Goal: Task Accomplishment & Management: Use online tool/utility

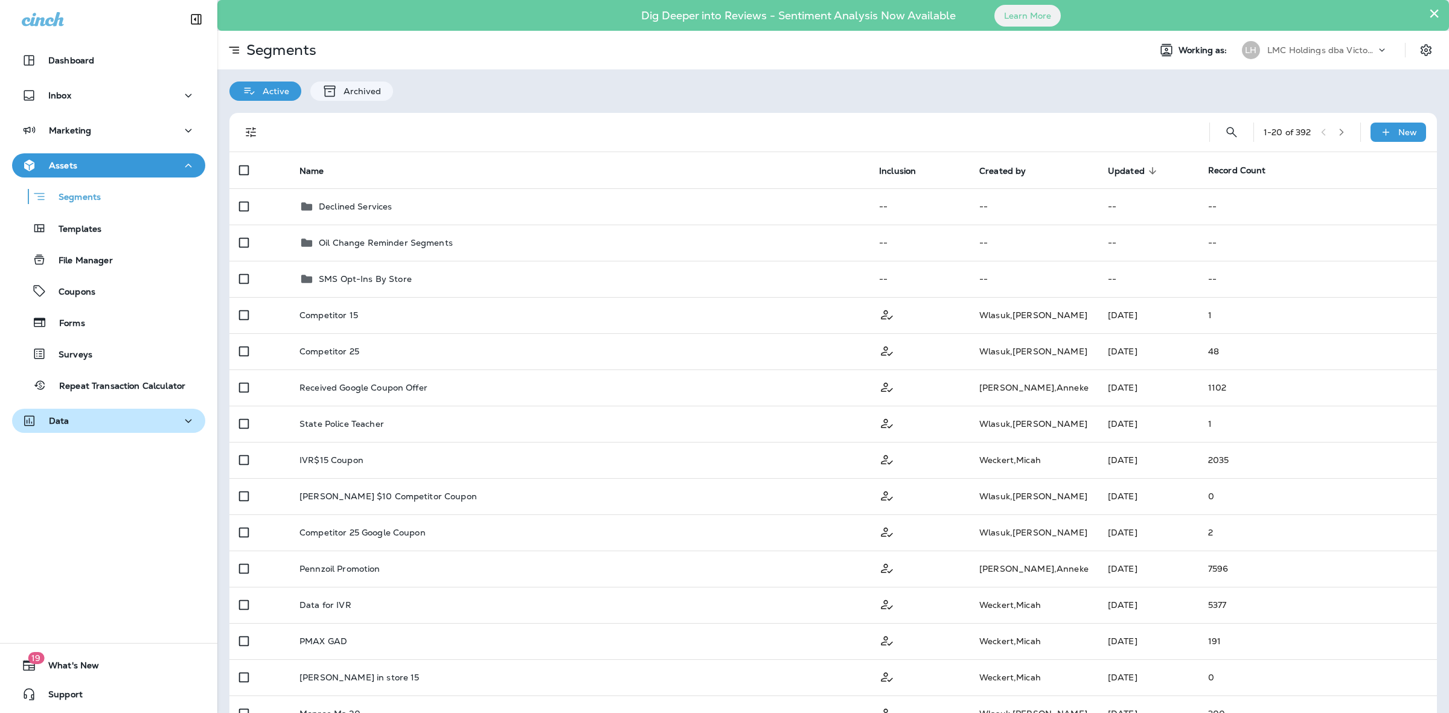
click at [104, 422] on div "Data" at bounding box center [109, 421] width 174 height 15
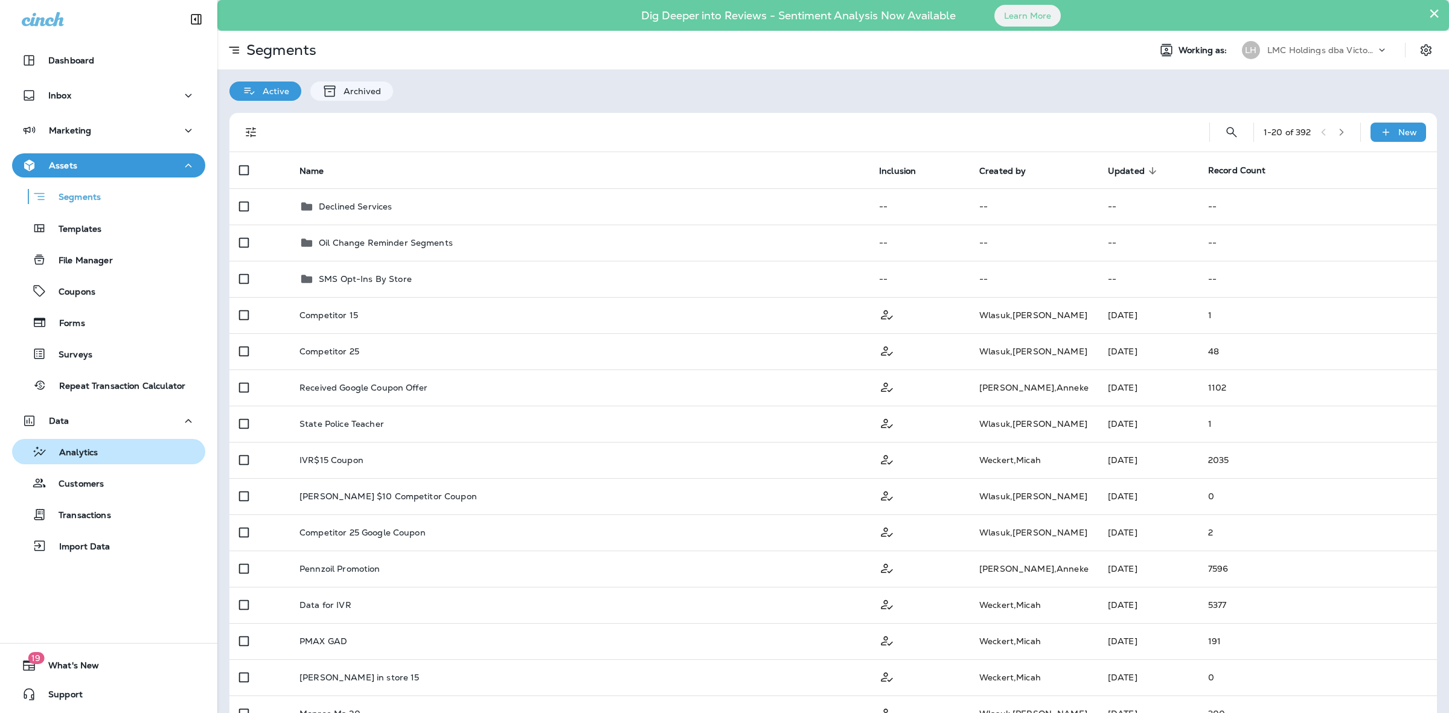
click at [97, 463] on button "Analytics" at bounding box center [108, 451] width 193 height 25
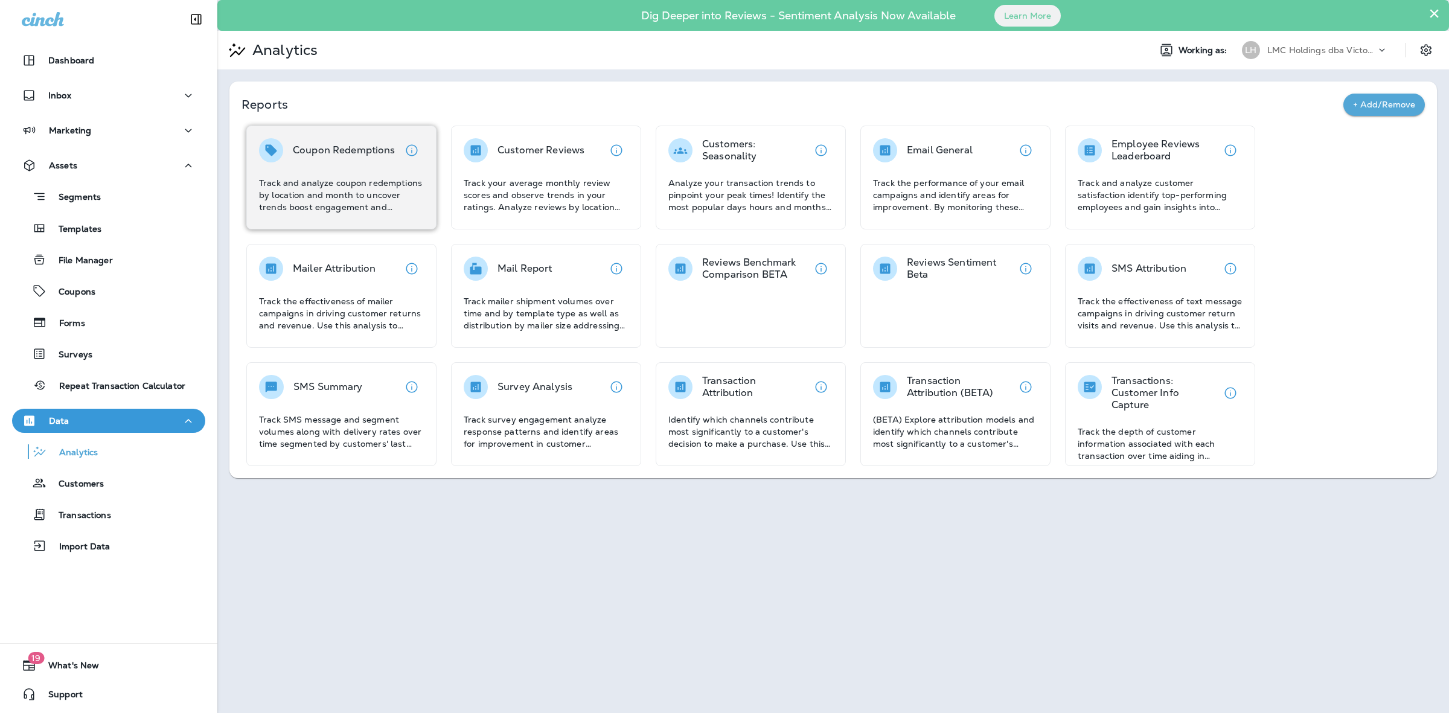
click at [336, 170] on div "Coupon Redemptions Track and analyze coupon redemptions by location and month t…" at bounding box center [341, 175] width 165 height 75
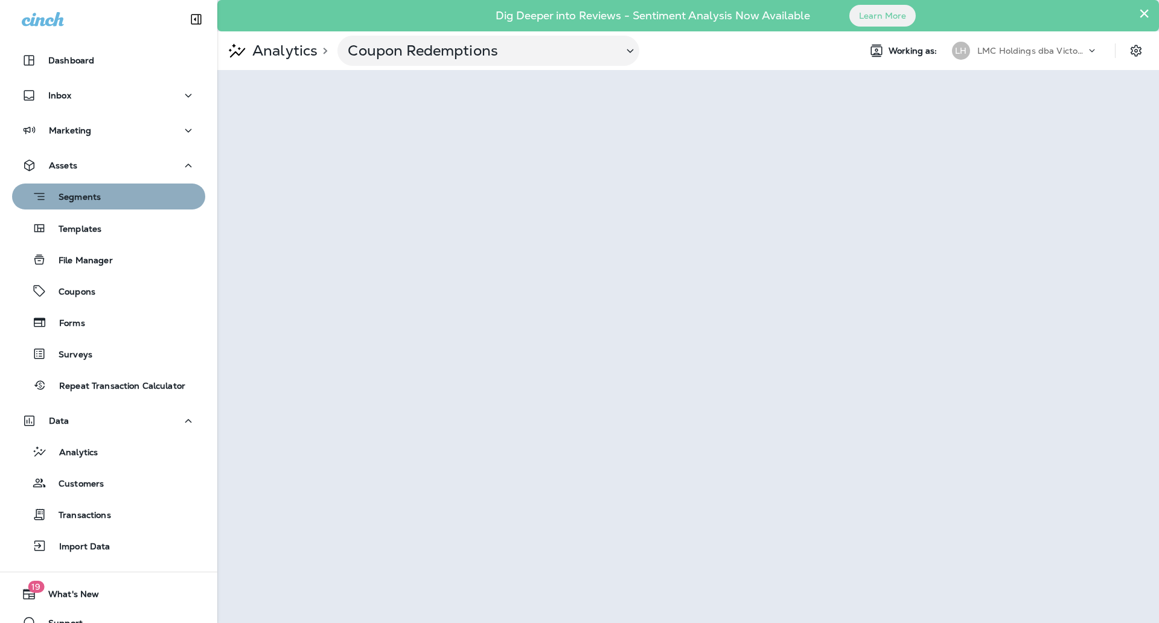
click at [113, 205] on div "Segments" at bounding box center [109, 196] width 184 height 19
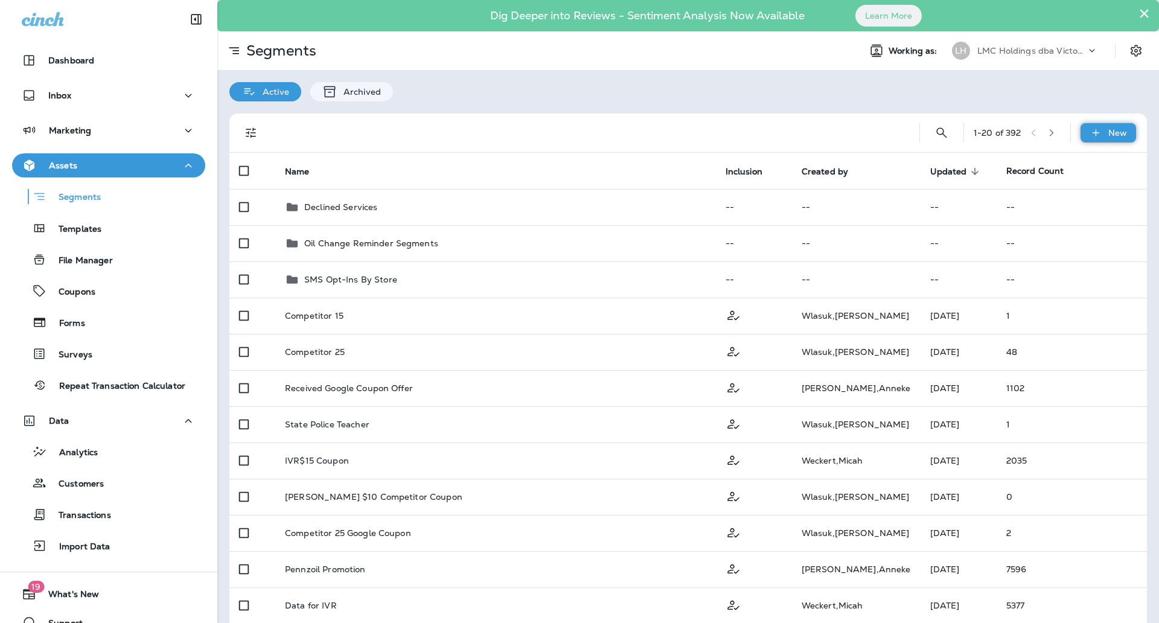
click at [1114, 131] on p "New" at bounding box center [1118, 133] width 19 height 10
click at [1069, 157] on p "New Segment" at bounding box center [1061, 162] width 65 height 10
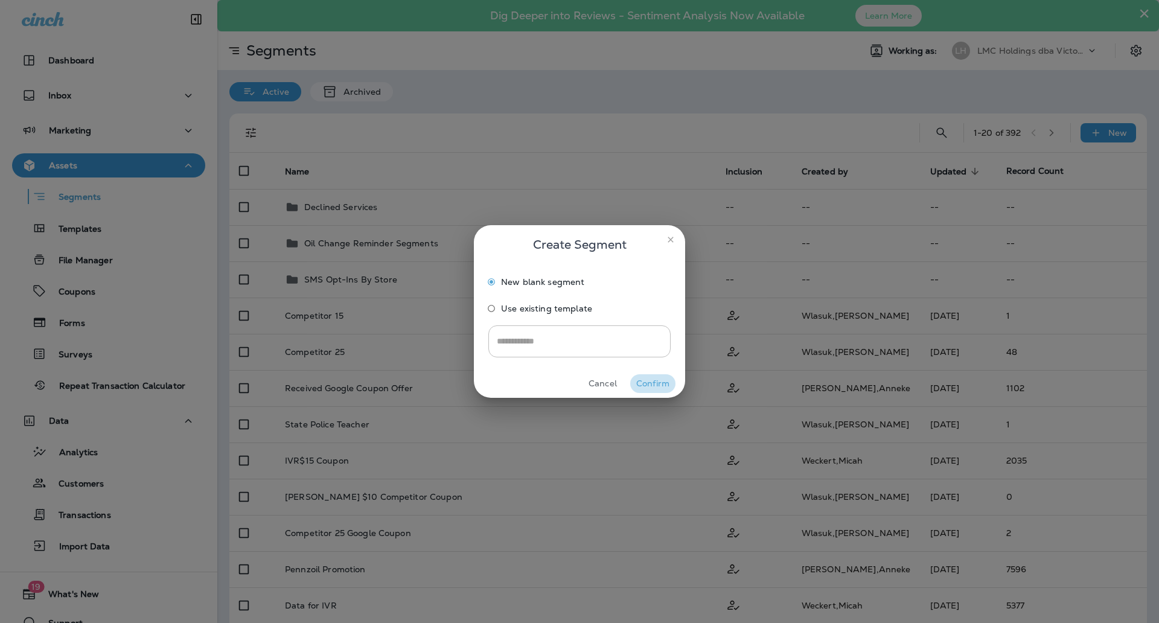
click at [654, 382] on button "Confirm" at bounding box center [652, 383] width 45 height 19
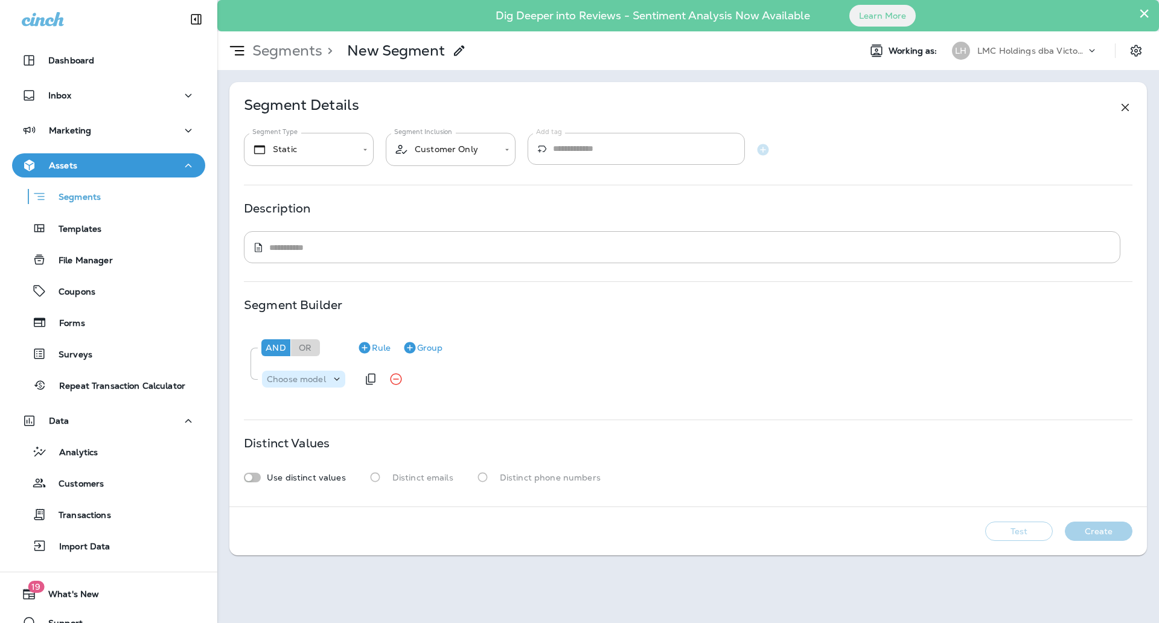
click at [318, 376] on p "Choose model" at bounding box center [296, 379] width 59 height 10
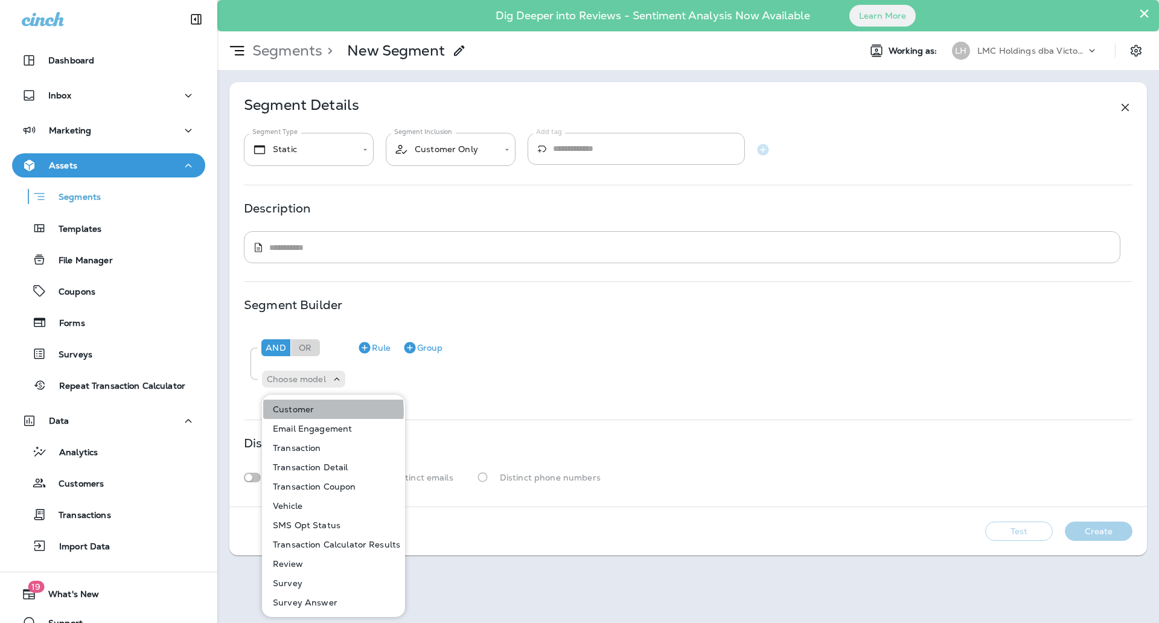
click at [311, 411] on p "Customer" at bounding box center [291, 410] width 46 height 10
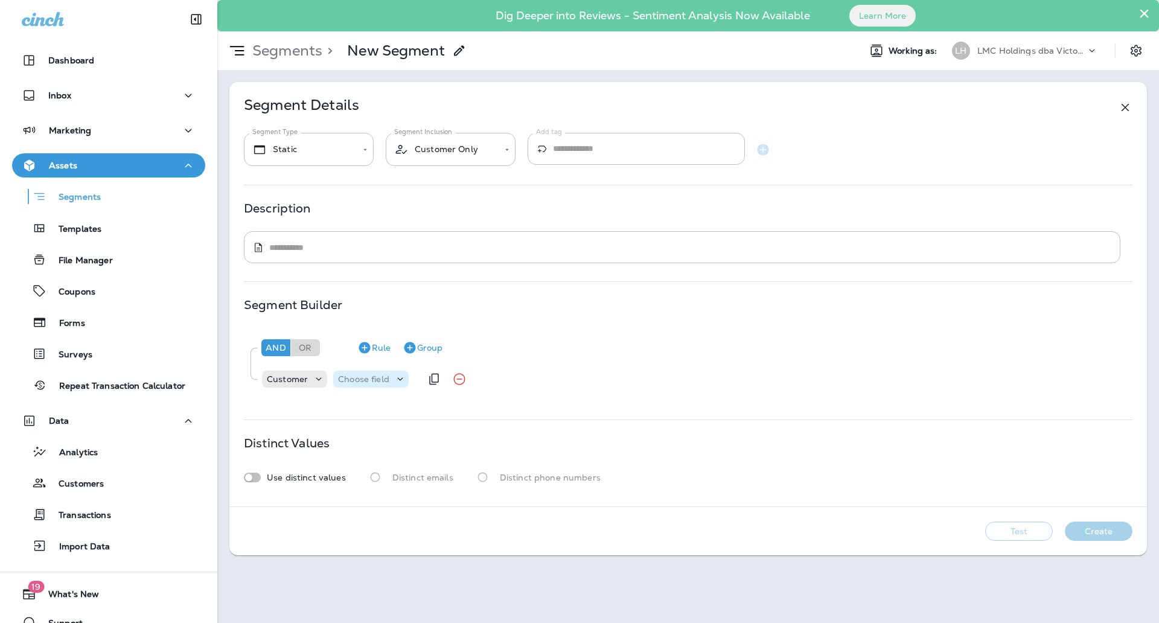
click at [356, 385] on div "Choose field" at bounding box center [370, 379] width 75 height 12
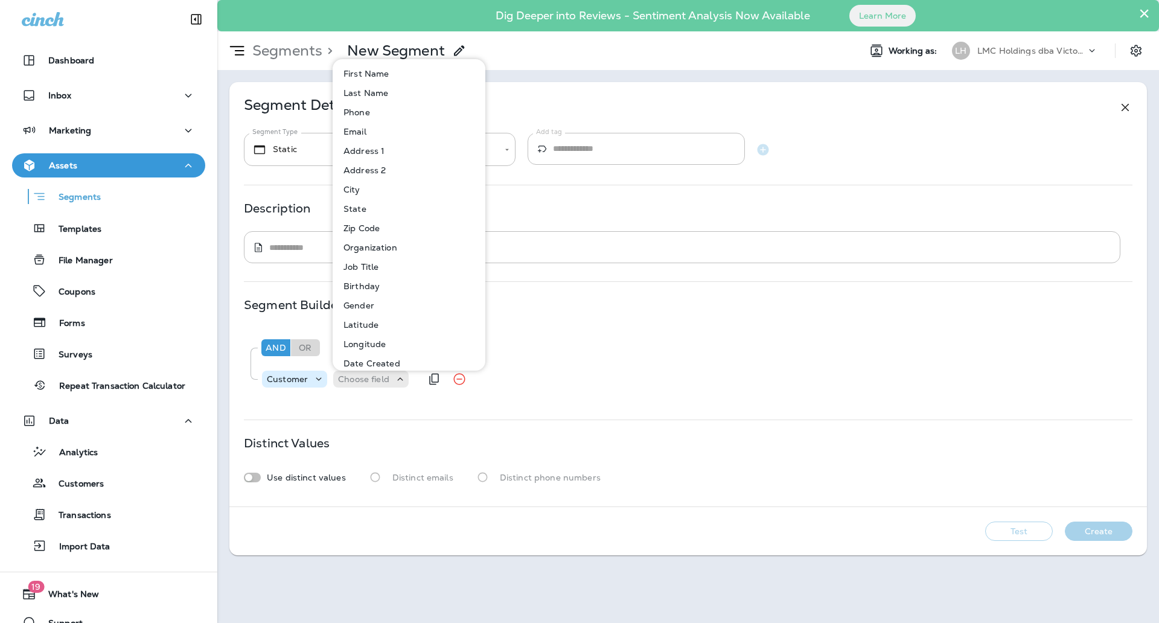
click at [313, 383] on icon at bounding box center [319, 379] width 12 height 12
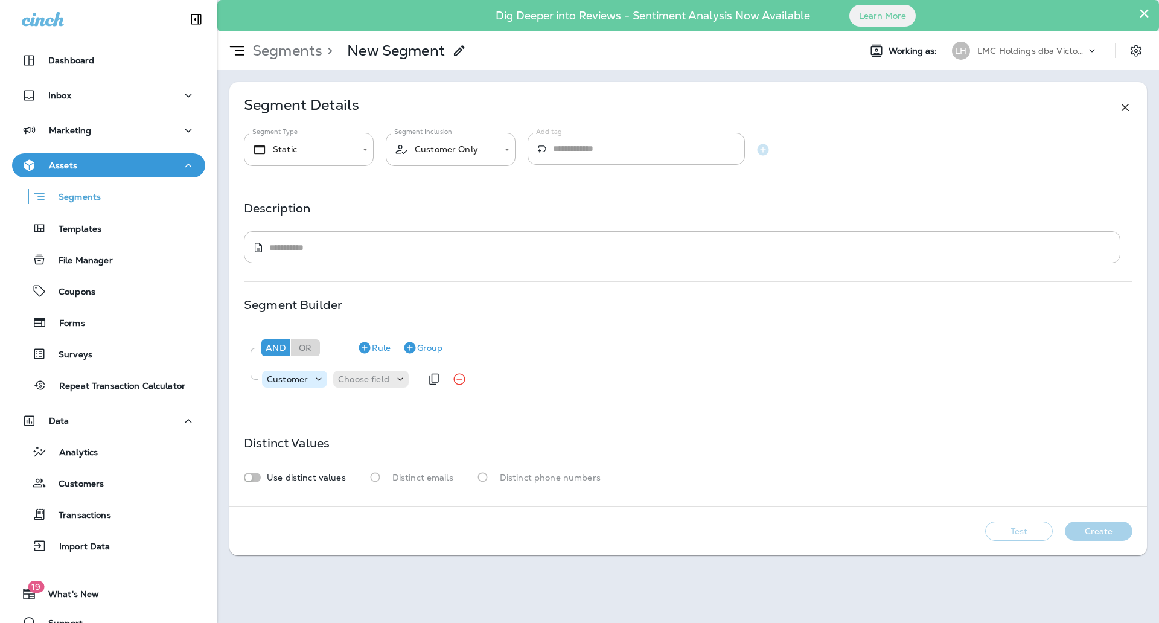
click at [290, 380] on p "Customer" at bounding box center [287, 379] width 41 height 10
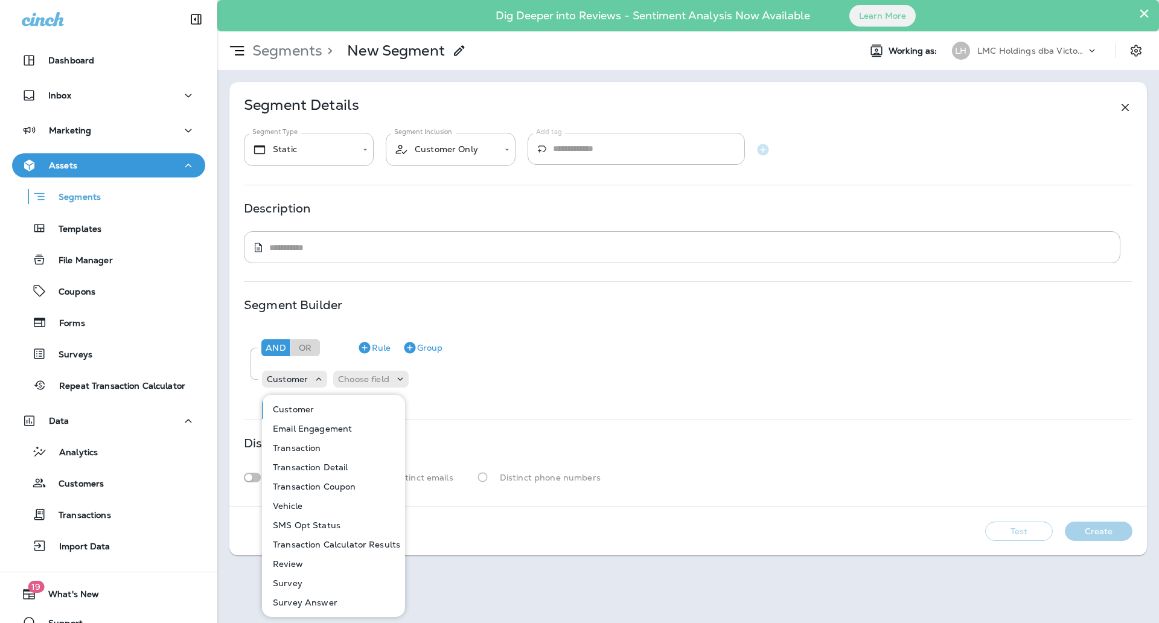
click at [312, 445] on p "Transaction" at bounding box center [294, 448] width 53 height 10
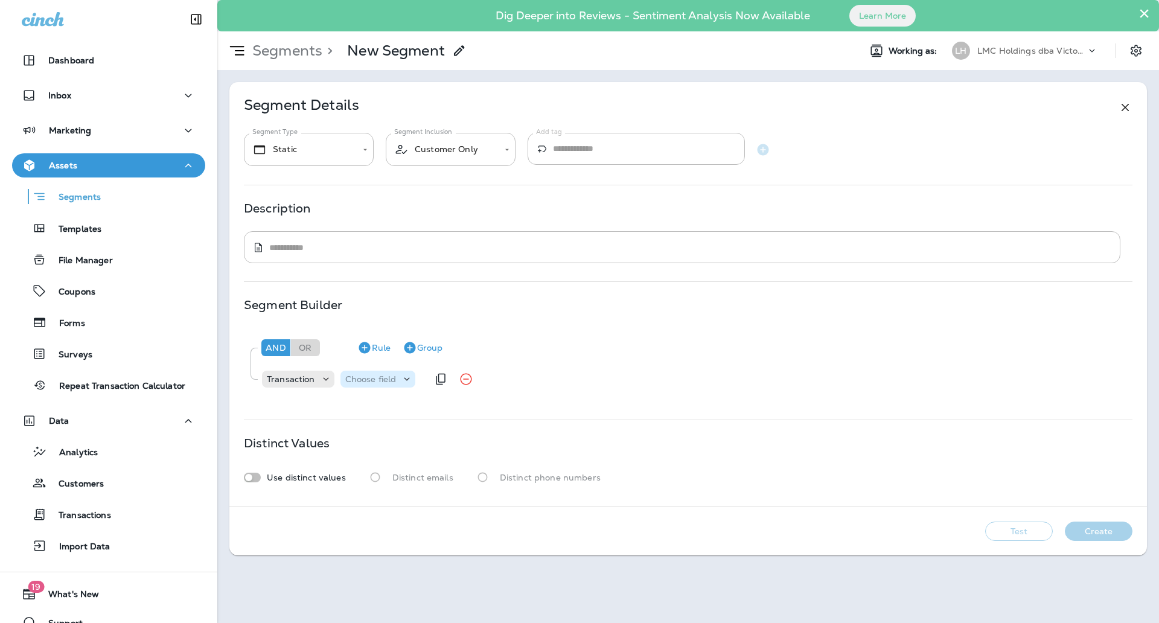
click at [377, 385] on div "Choose field" at bounding box center [378, 379] width 75 height 17
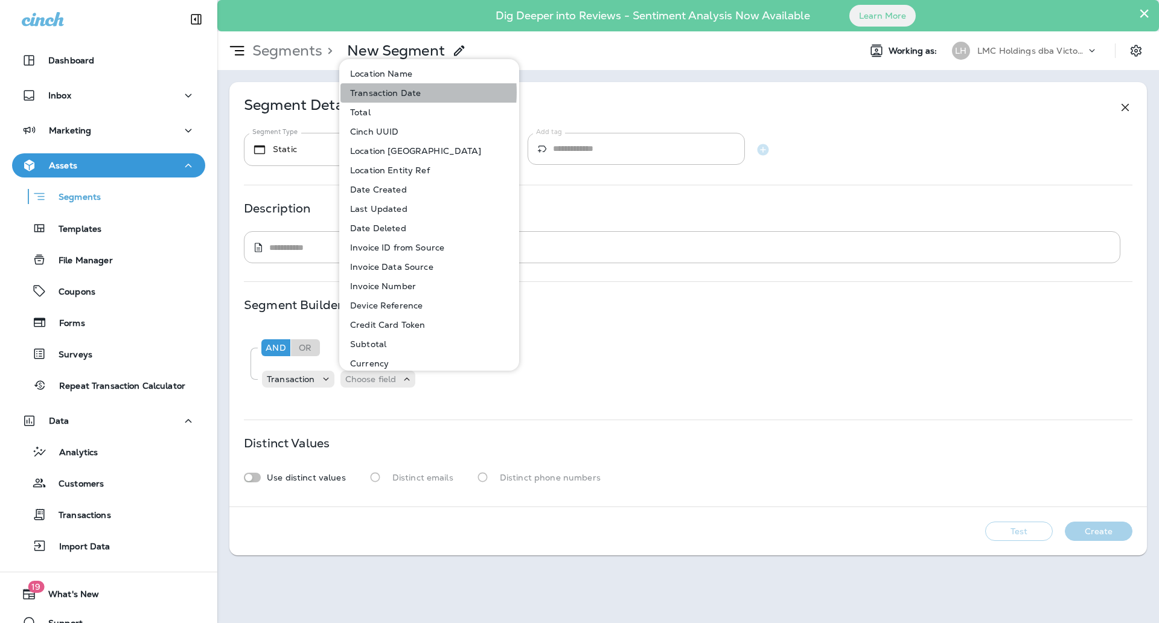
click at [387, 92] on p "Transaction Date" at bounding box center [382, 93] width 75 height 10
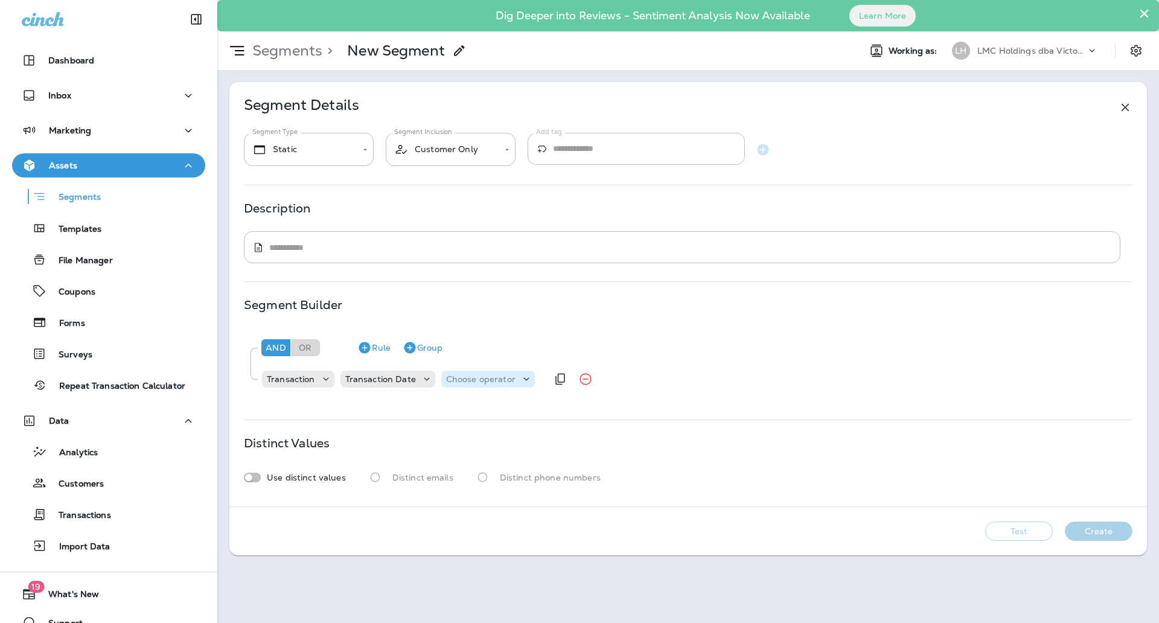
click at [458, 376] on p "Choose operator" at bounding box center [480, 379] width 69 height 10
click at [482, 560] on p "is between" at bounding box center [470, 564] width 50 height 10
click at [560, 376] on p "Choose query type" at bounding box center [561, 379] width 79 height 10
click at [540, 432] on p "Dates" at bounding box center [534, 429] width 30 height 10
click at [607, 380] on p "Choose Date" at bounding box center [621, 379] width 54 height 10
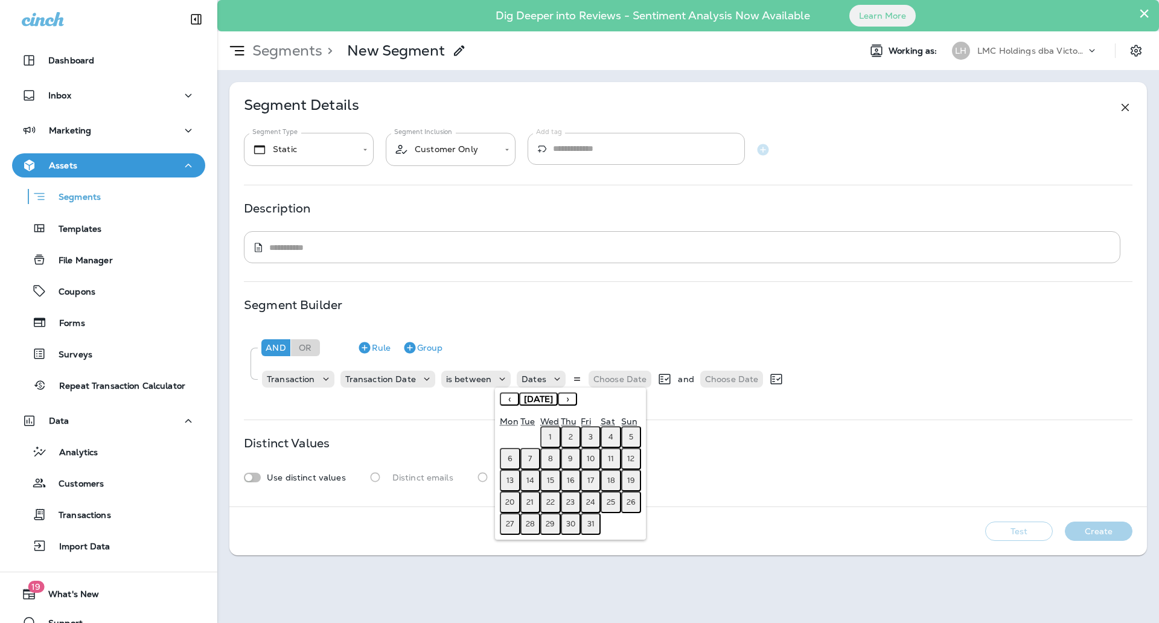
click at [510, 399] on button "‹" at bounding box center [509, 399] width 19 height 13
click at [518, 435] on button "1" at bounding box center [510, 437] width 20 height 22
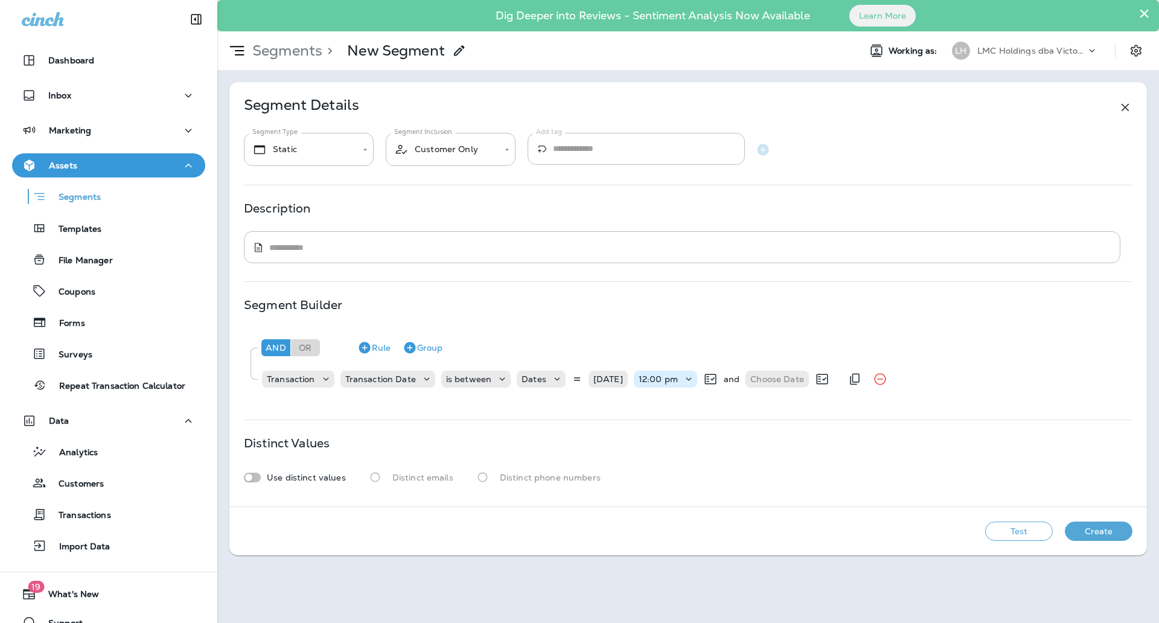
click at [664, 381] on p "12:00 pm" at bounding box center [658, 379] width 39 height 10
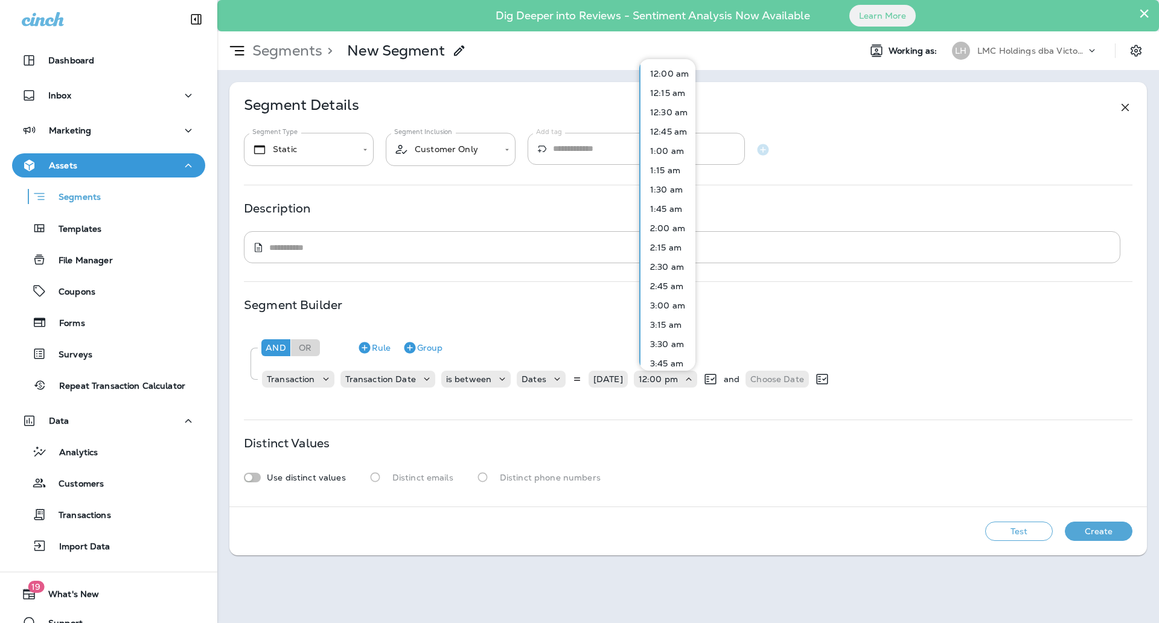
click at [672, 78] on p "12:00 am" at bounding box center [667, 74] width 43 height 10
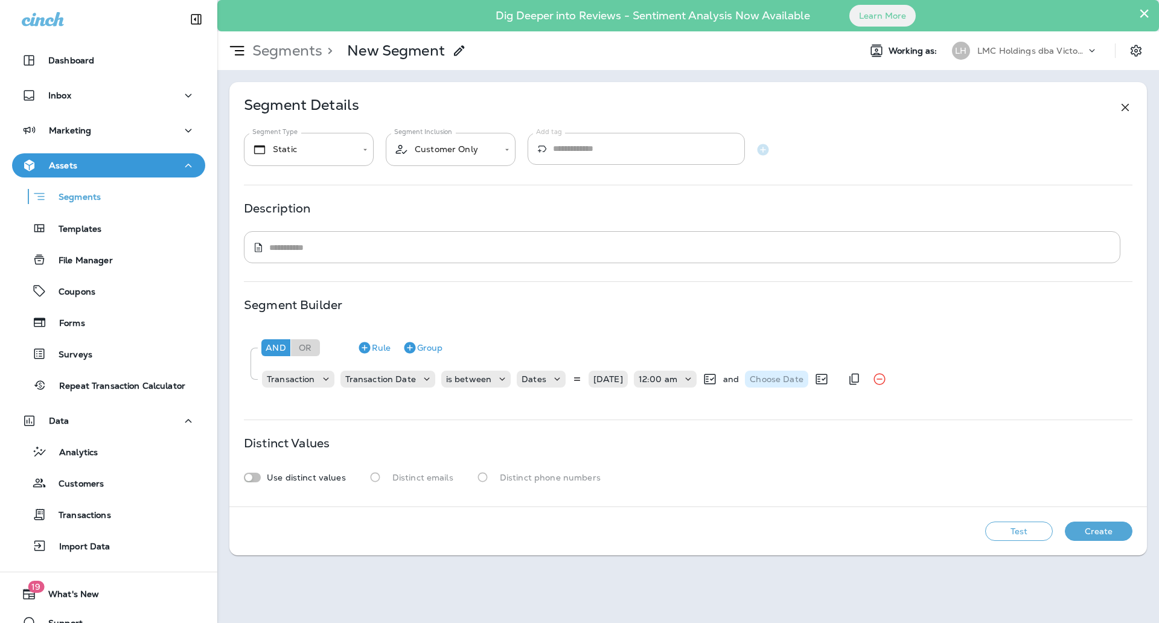
click at [761, 374] on p "Choose Date" at bounding box center [777, 379] width 54 height 10
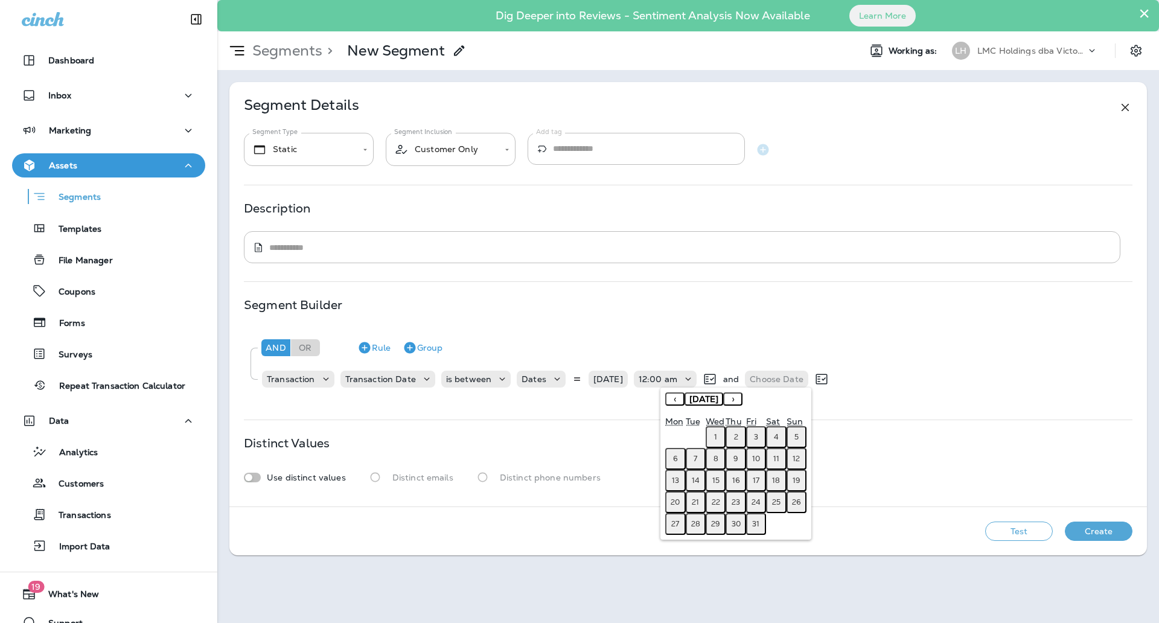
click at [676, 403] on button "‹" at bounding box center [674, 399] width 19 height 13
click at [697, 525] on abbr "30" at bounding box center [695, 524] width 9 height 10
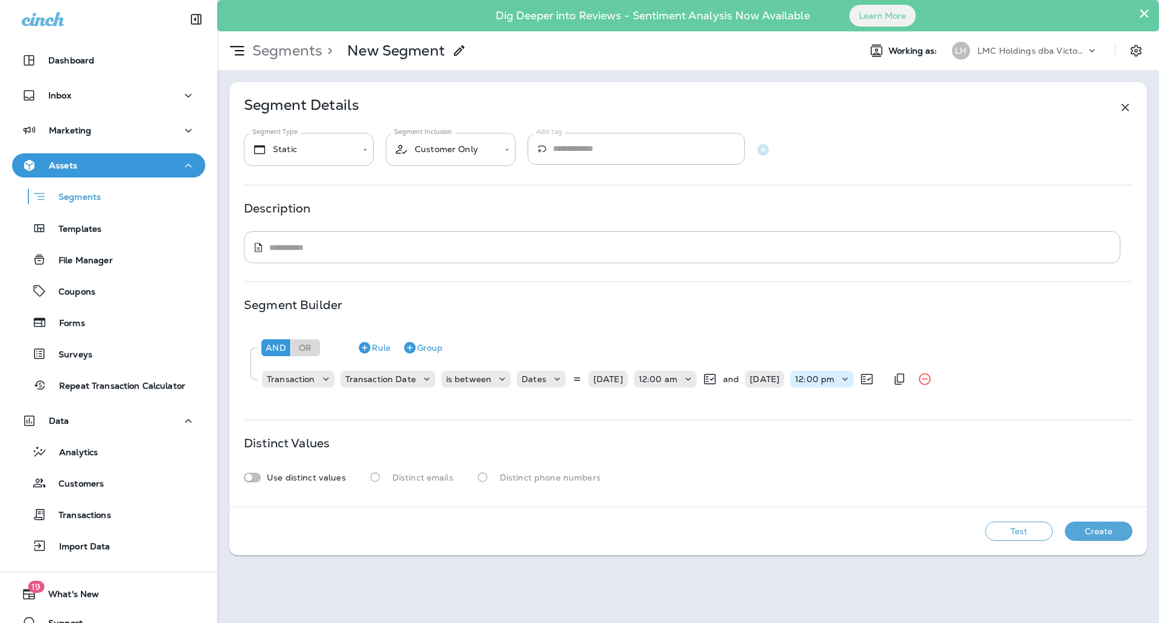
click at [835, 376] on p "12:00 pm" at bounding box center [814, 379] width 39 height 10
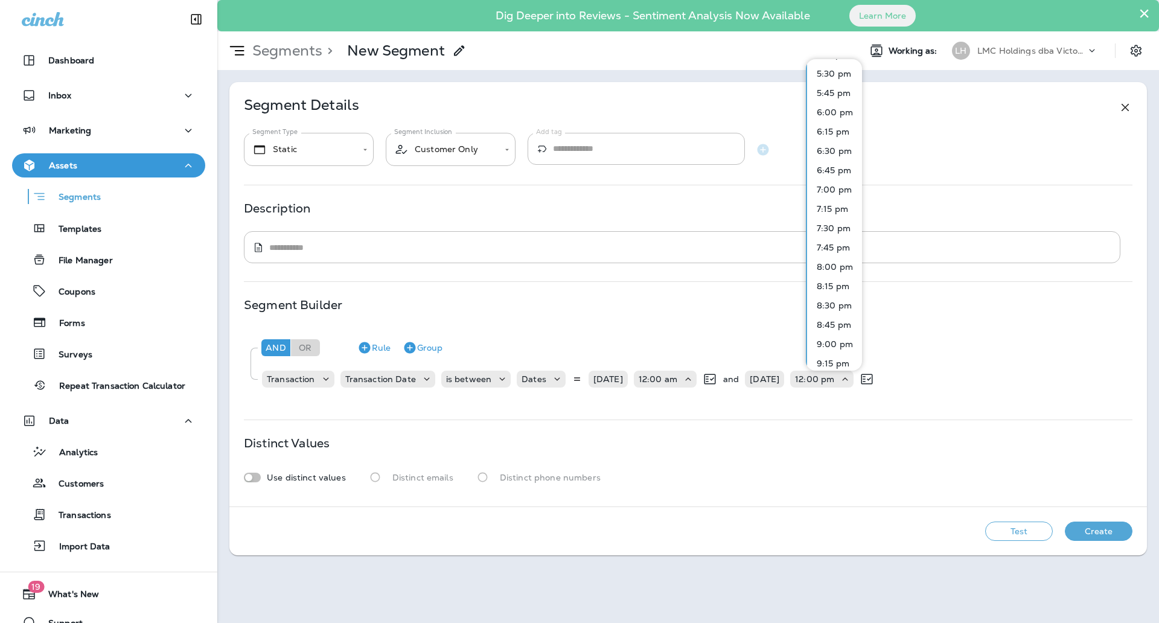
scroll to position [1553, 0]
click at [839, 356] on p "11:45 pm" at bounding box center [832, 356] width 41 height 10
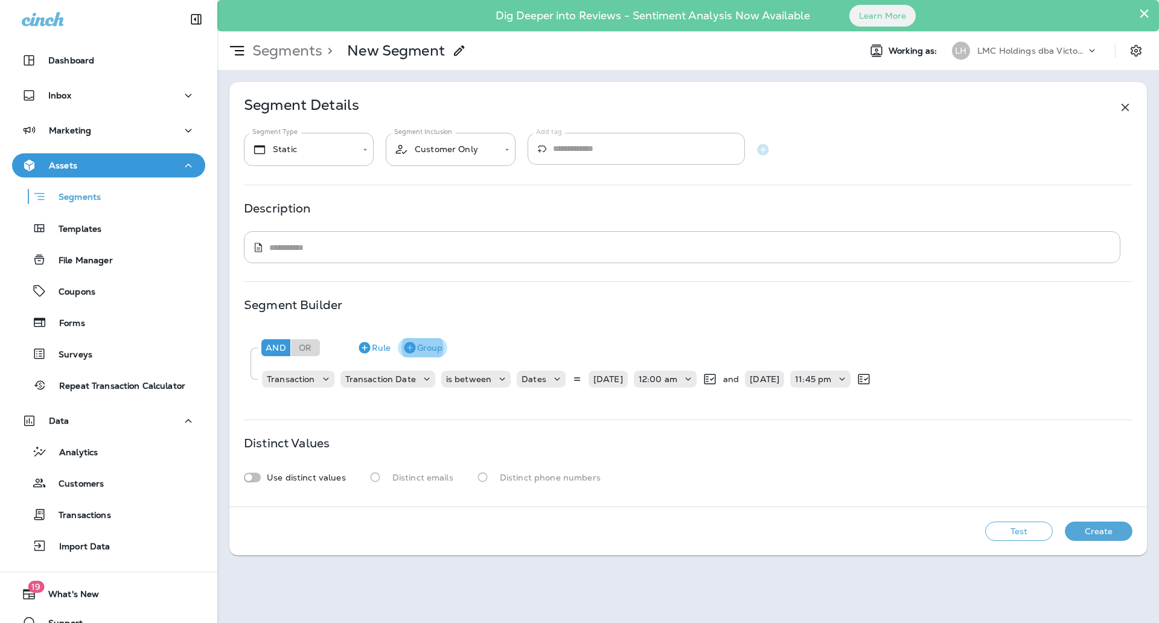
click at [425, 351] on button "Group" at bounding box center [423, 347] width 50 height 19
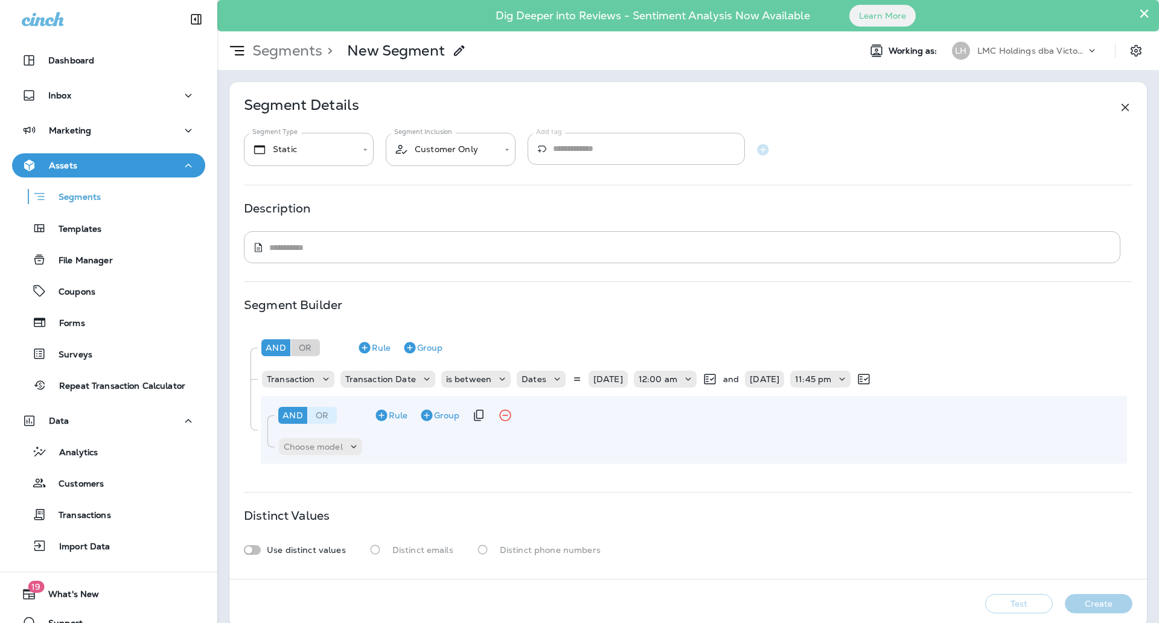
click at [333, 412] on div "Or" at bounding box center [322, 415] width 29 height 17
click at [331, 454] on div "Choose model" at bounding box center [320, 446] width 83 height 17
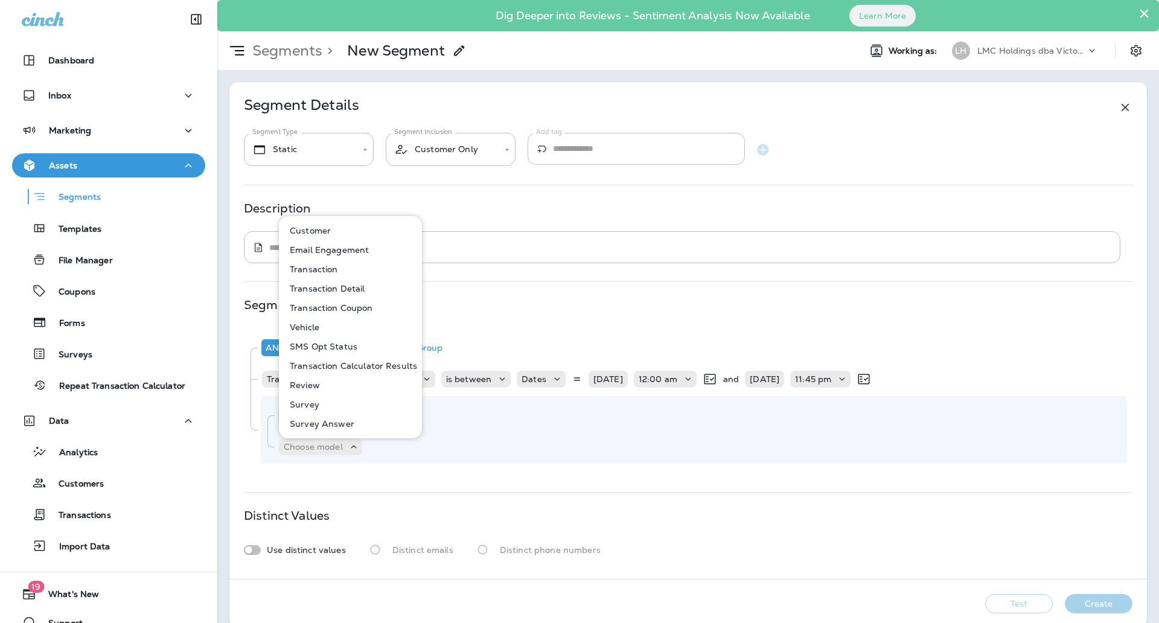
click at [333, 306] on p "Transaction Coupon" at bounding box center [329, 308] width 88 height 10
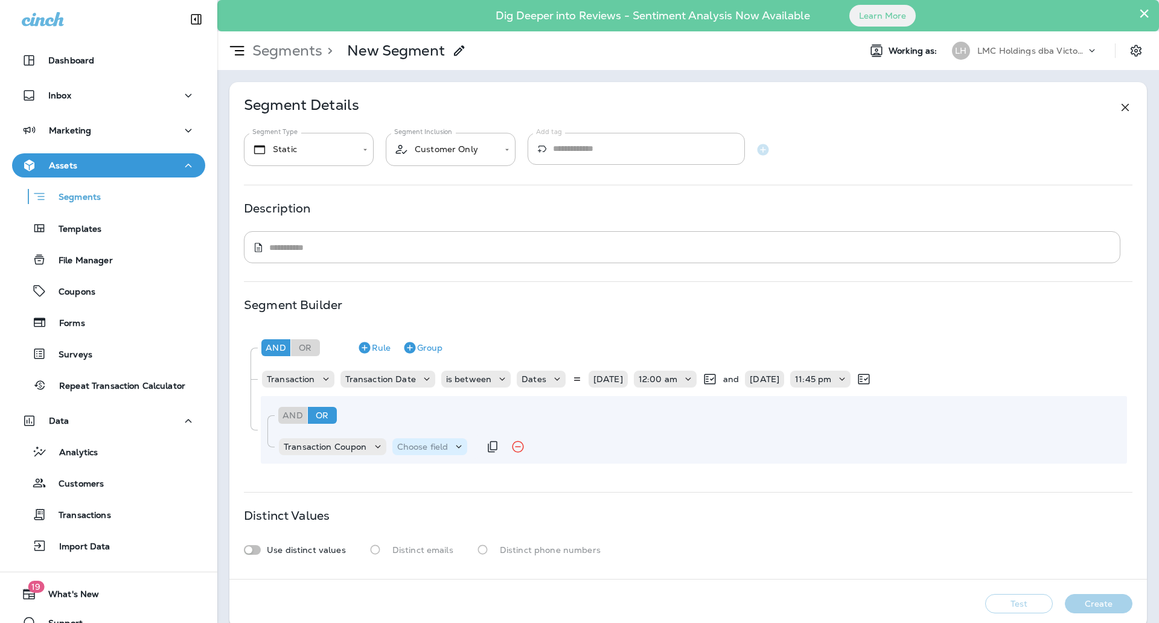
click at [423, 444] on p "Choose field" at bounding box center [422, 447] width 51 height 10
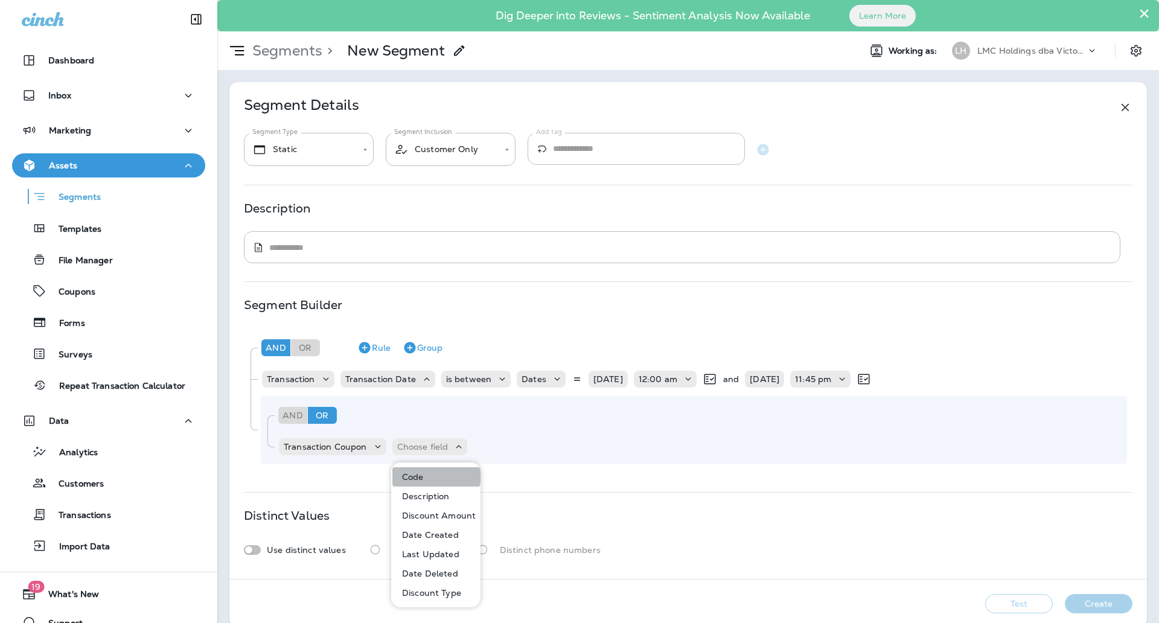
click at [423, 472] on p "Code" at bounding box center [410, 477] width 27 height 10
click at [423, 471] on div "And Or Rule Group Transaction Transaction Date is between Dates [DATE] 12:00 am…" at bounding box center [688, 401] width 889 height 146
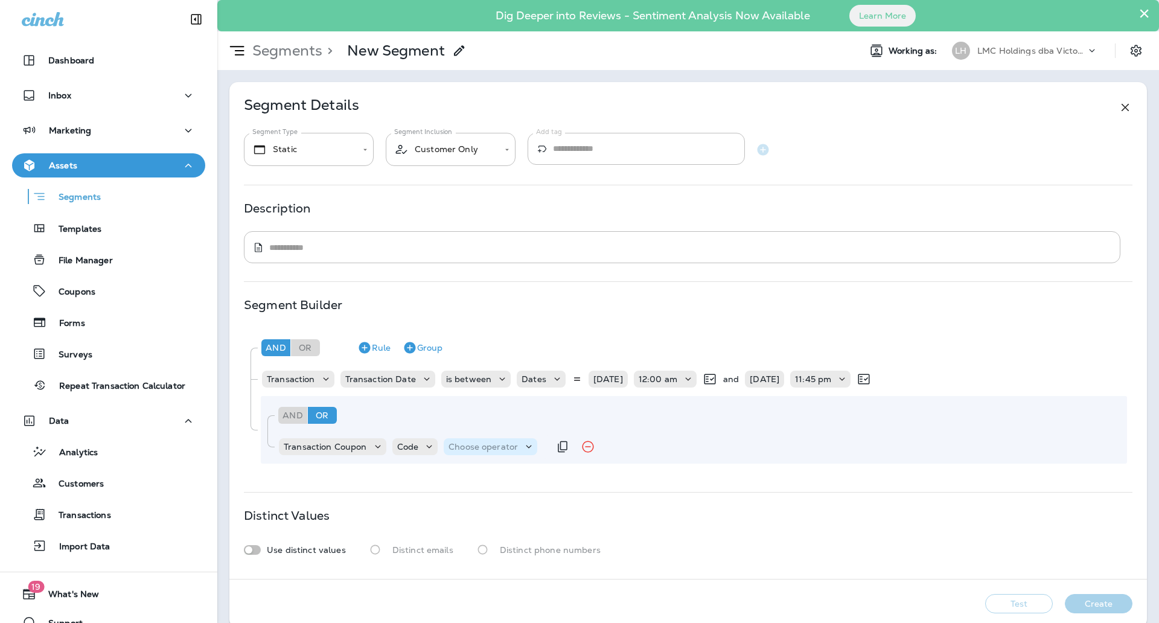
click at [485, 448] on p "Choose operator" at bounding box center [483, 447] width 69 height 10
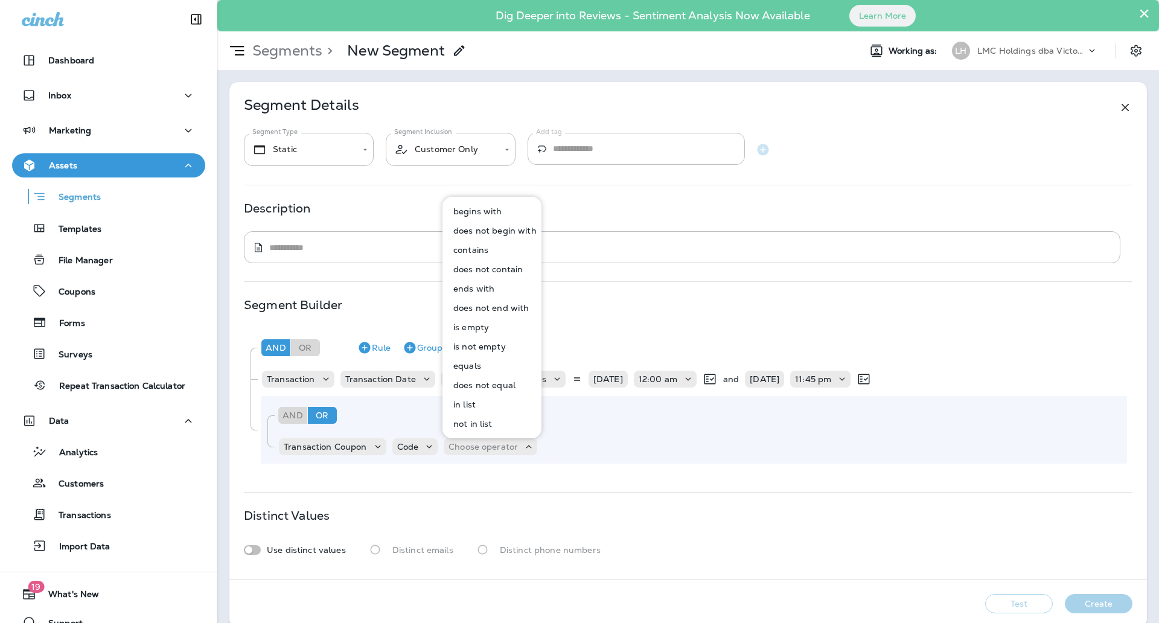
click at [487, 366] on button "equals" at bounding box center [493, 365] width 98 height 19
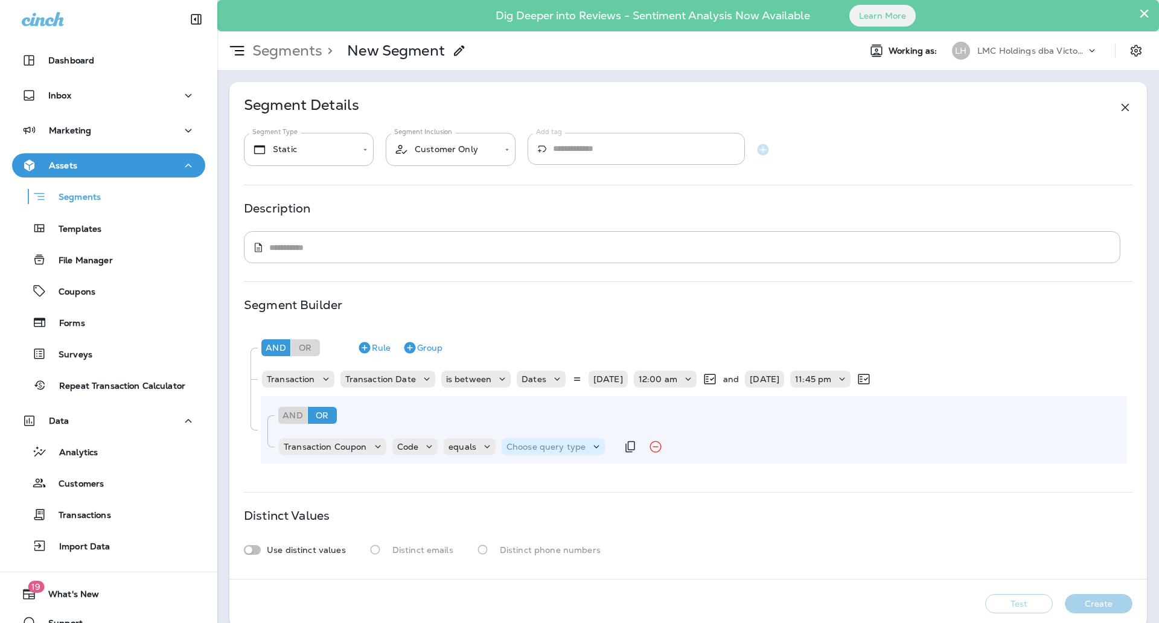
click at [551, 447] on p "Choose query type" at bounding box center [546, 447] width 79 height 10
click at [541, 477] on button "Text" at bounding box center [535, 476] width 69 height 19
click at [596, 447] on input "text" at bounding box center [626, 447] width 121 height 16
type input "******"
click at [587, 475] on div "**********" at bounding box center [688, 330] width 918 height 497
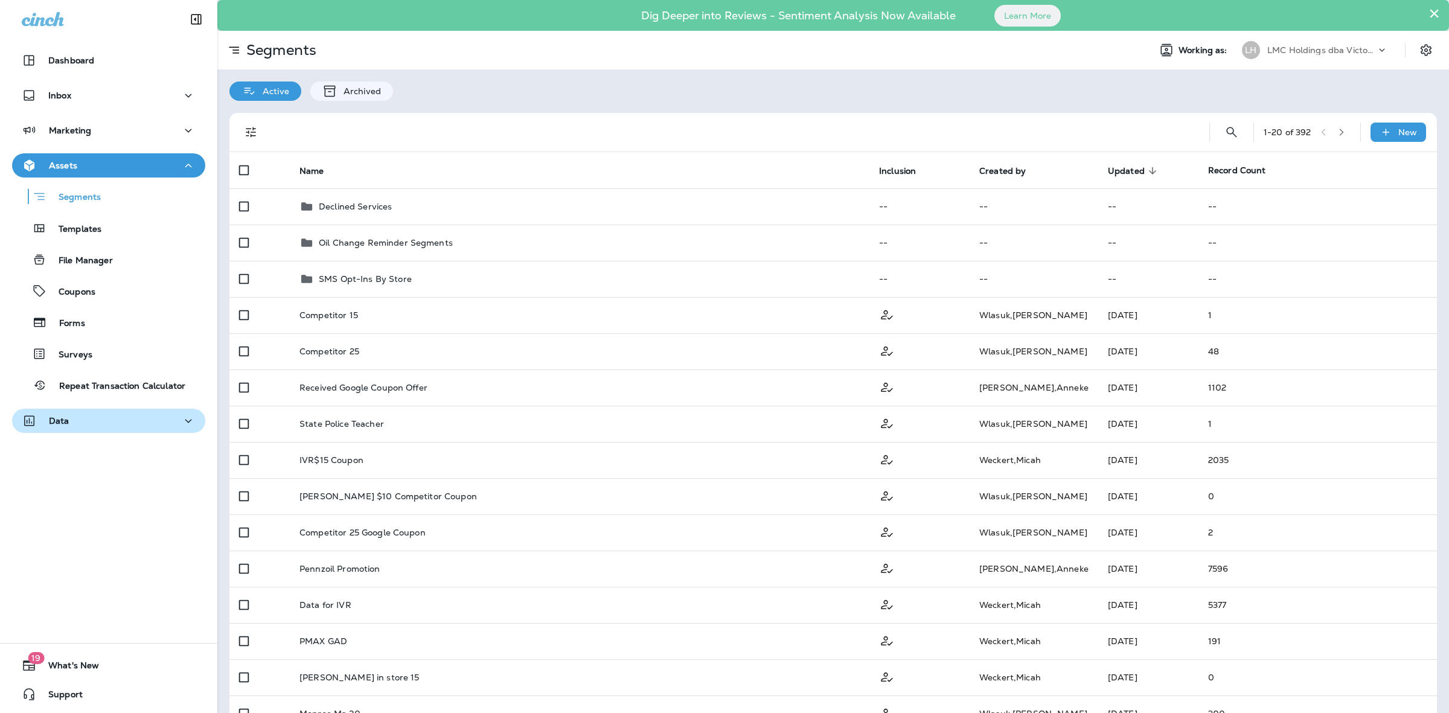
click at [123, 432] on button "Data" at bounding box center [108, 421] width 193 height 24
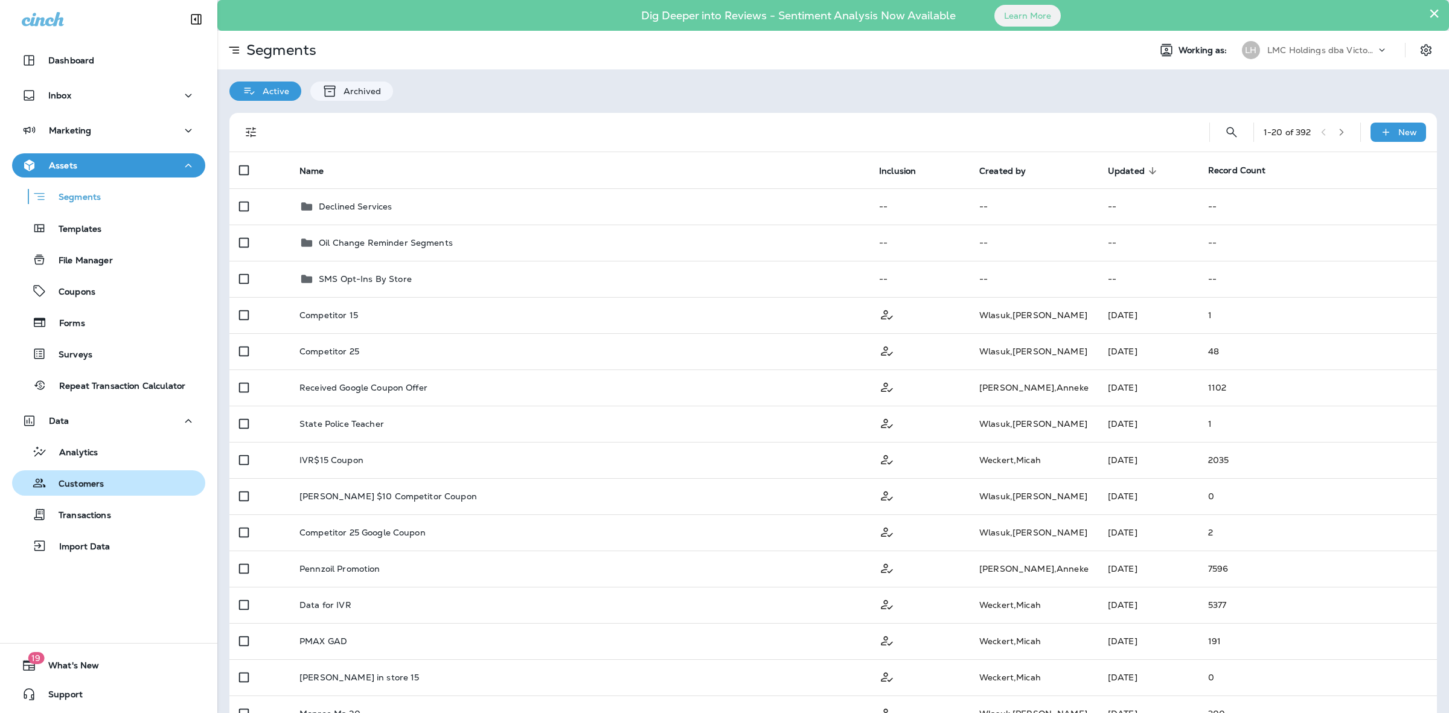
click at [101, 479] on p "Customers" at bounding box center [74, 484] width 57 height 11
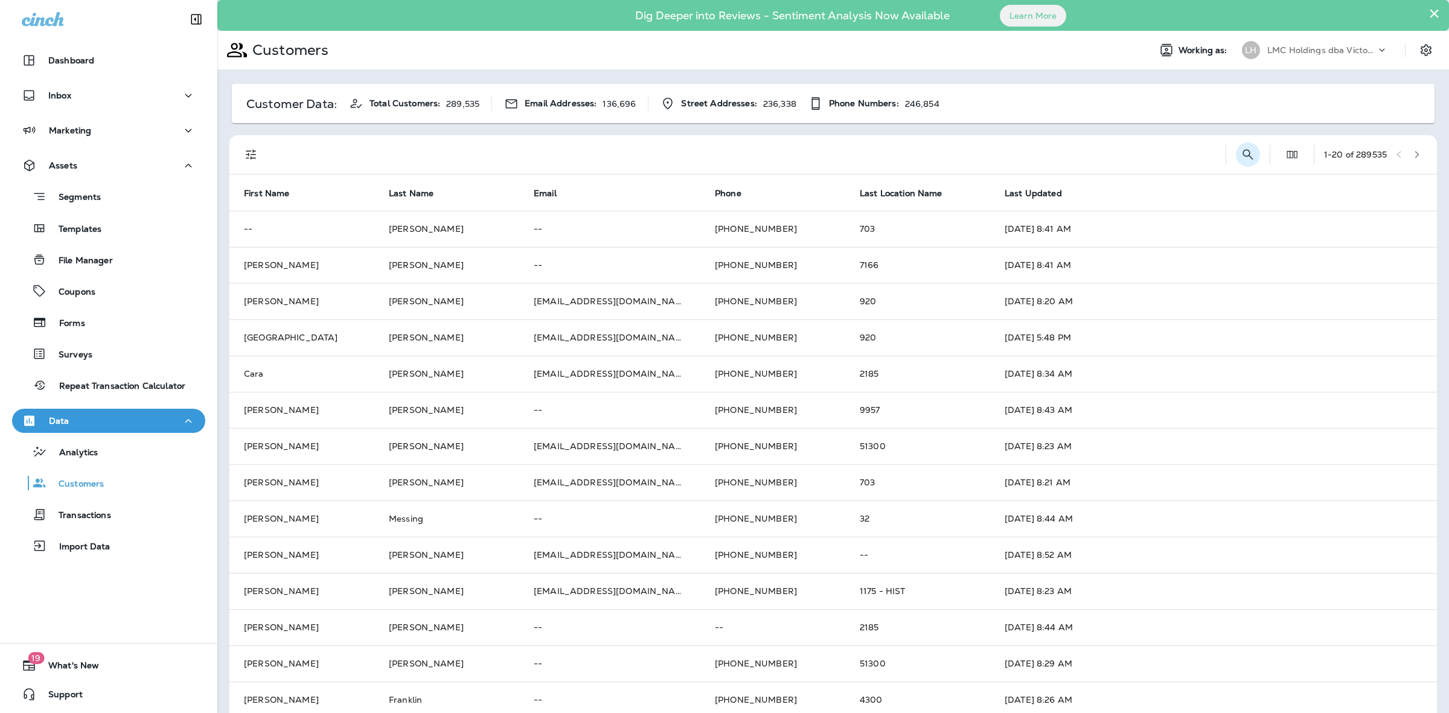
click at [1241, 151] on icon "Search Customers" at bounding box center [1248, 154] width 14 height 14
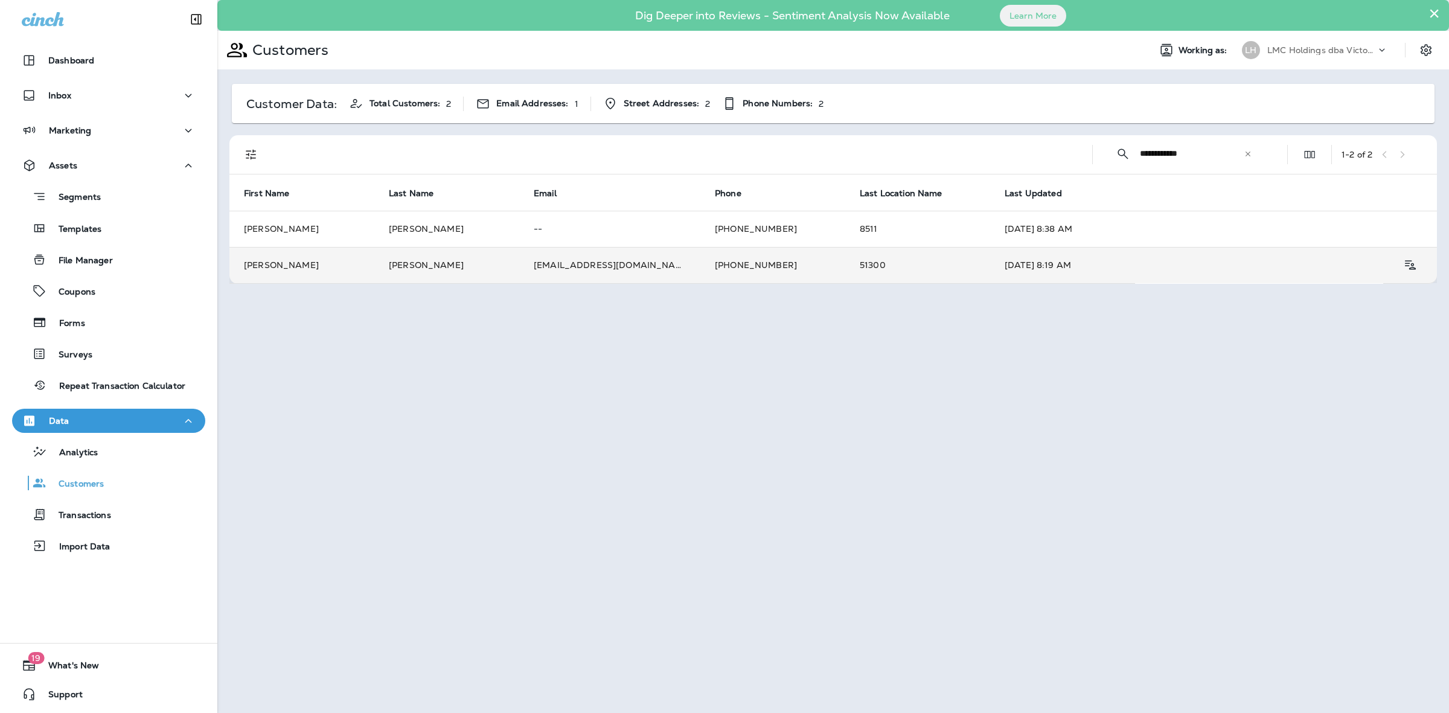
type input "**********"
click at [805, 266] on td "+17346358999" at bounding box center [772, 265] width 145 height 36
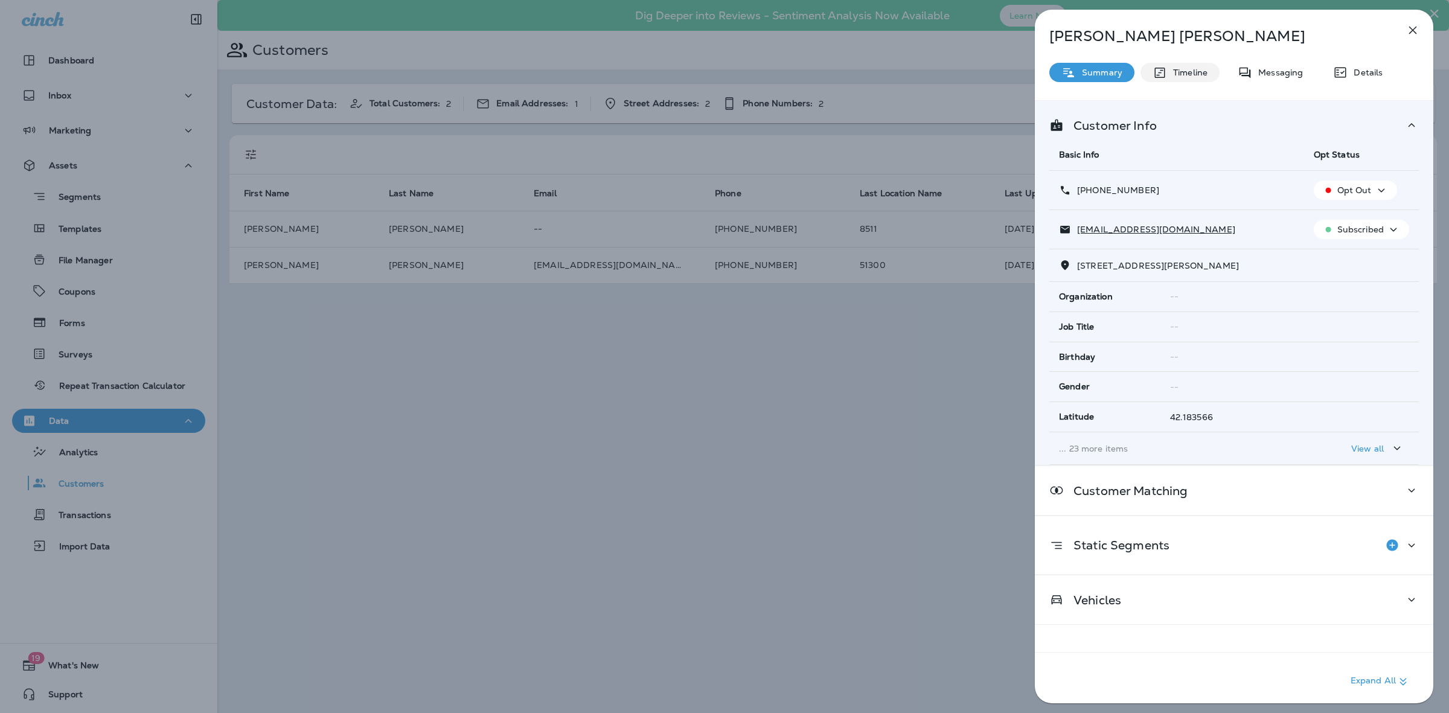
click at [1187, 74] on p "Timeline" at bounding box center [1187, 73] width 40 height 10
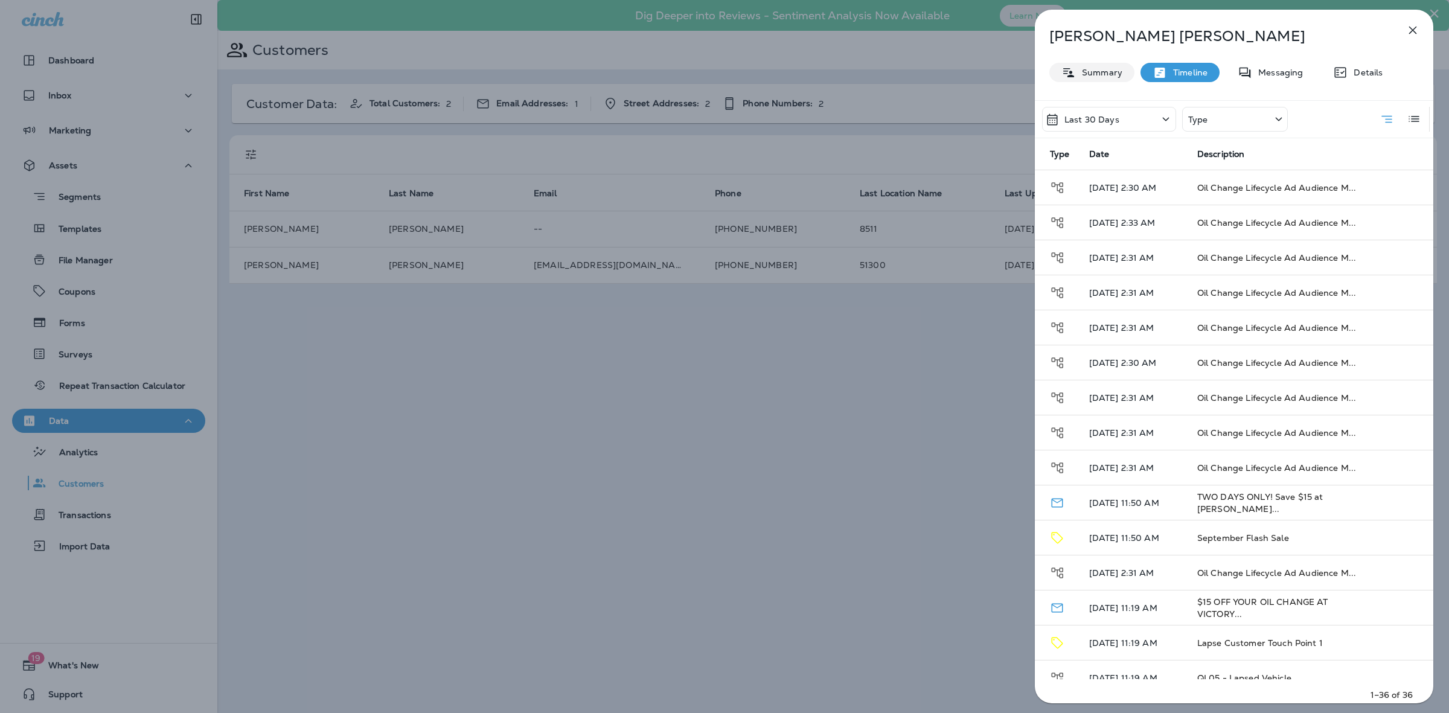
click at [1106, 65] on div "Summary" at bounding box center [1092, 72] width 85 height 19
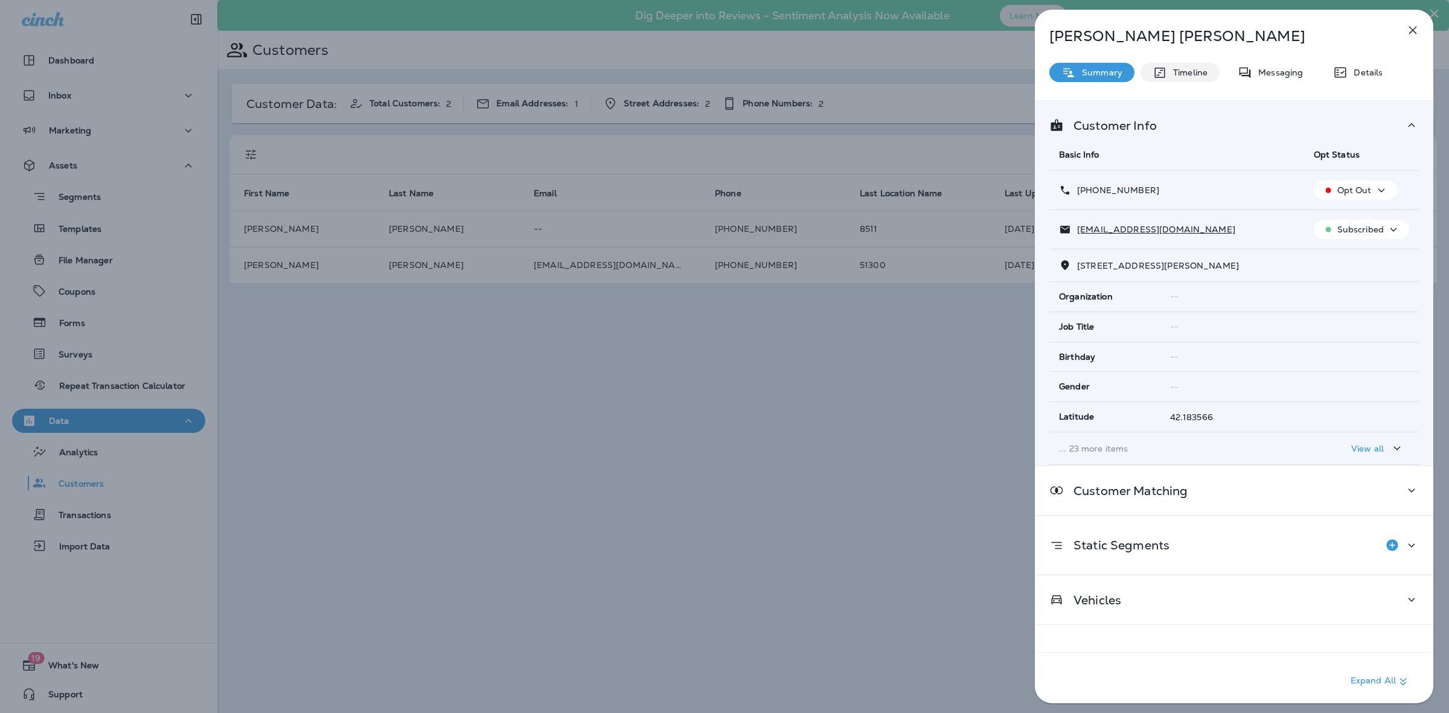
click at [1208, 71] on div "Timeline" at bounding box center [1180, 72] width 79 height 19
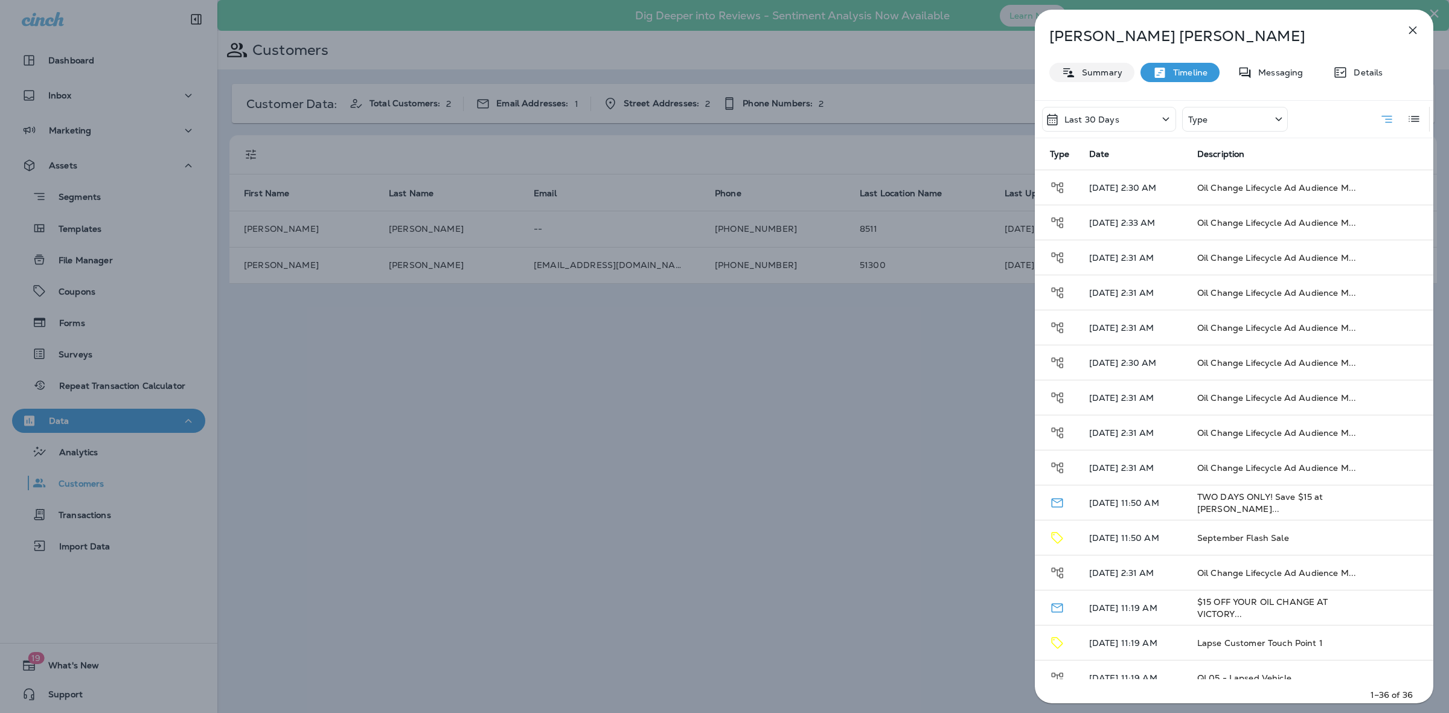
click at [1118, 77] on div "Summary" at bounding box center [1092, 72] width 85 height 19
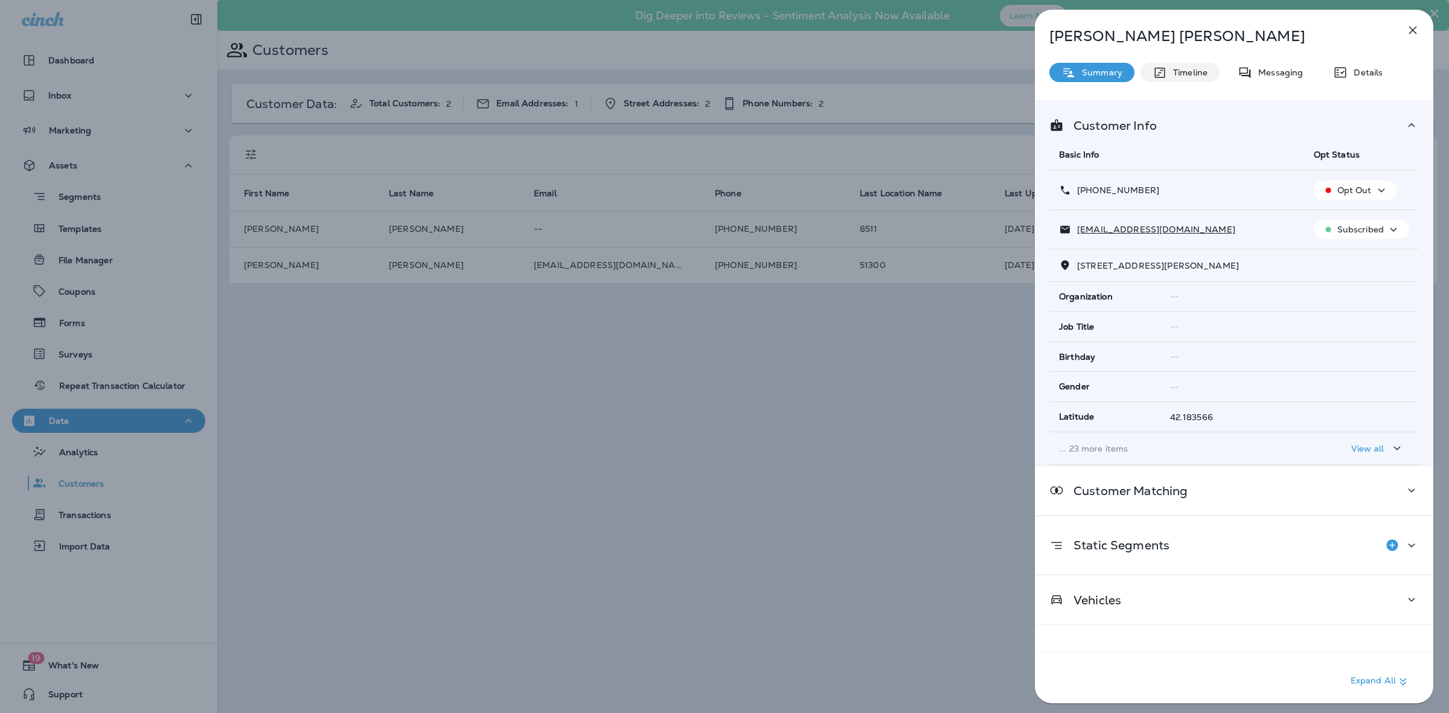
click at [1179, 79] on div "Timeline" at bounding box center [1180, 72] width 79 height 19
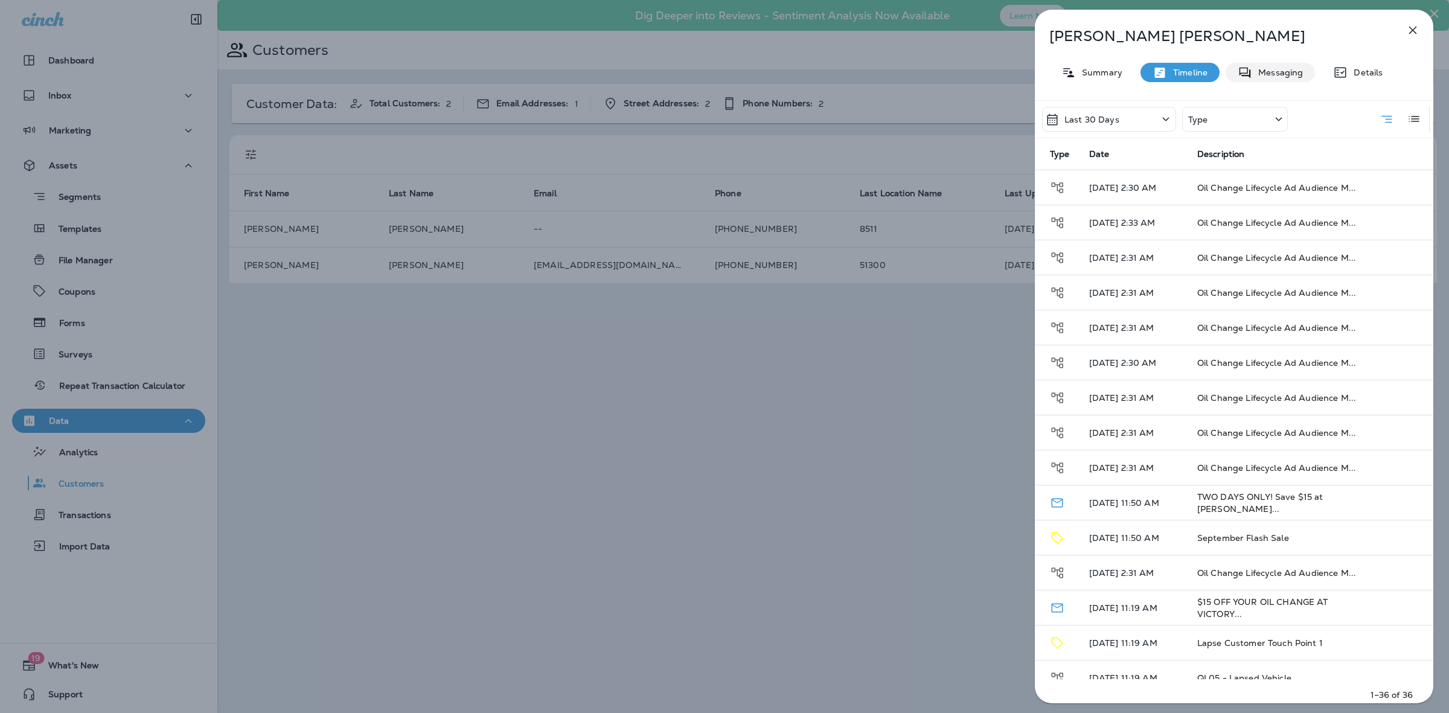
click at [1271, 79] on div "Messaging" at bounding box center [1270, 72] width 89 height 19
